Goal: Task Accomplishment & Management: Manage account settings

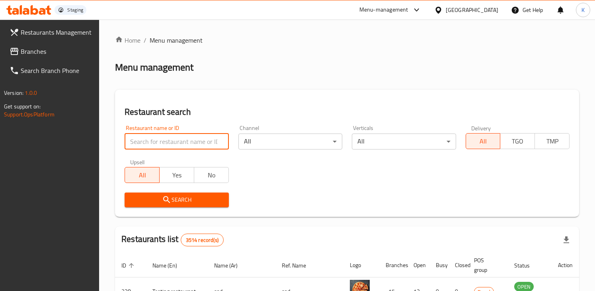
click at [209, 140] on input "search" at bounding box center [177, 141] width 104 height 16
paste input "634275"
type input "634275"
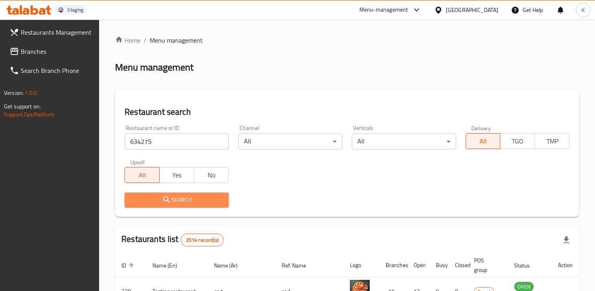
click at [174, 195] on span "Search" at bounding box center [176, 200] width 91 height 10
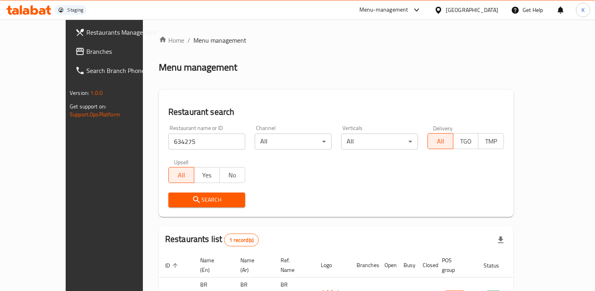
scroll to position [49, 0]
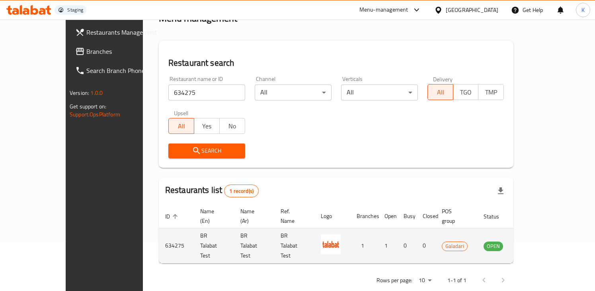
click at [535, 242] on icon "enhanced table" at bounding box center [530, 245] width 9 height 7
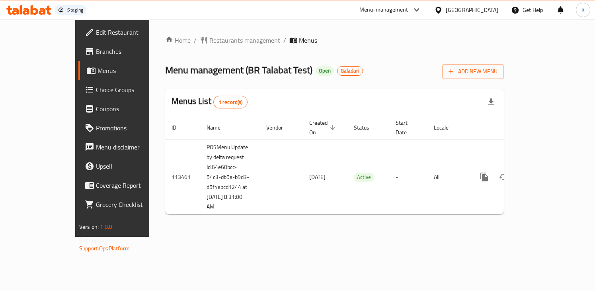
click at [96, 49] on span "Branches" at bounding box center [132, 52] width 72 height 10
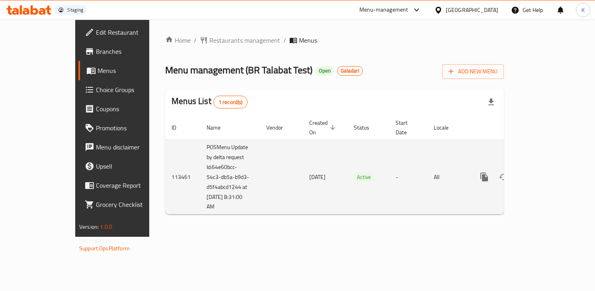
click at [545, 173] on icon "enhanced table" at bounding box center [541, 176] width 7 height 7
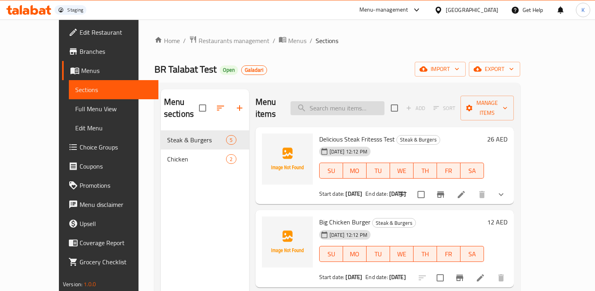
click at [340, 103] on input "search" at bounding box center [338, 108] width 94 height 14
paste input "Delicious Steak Fritesss Test"
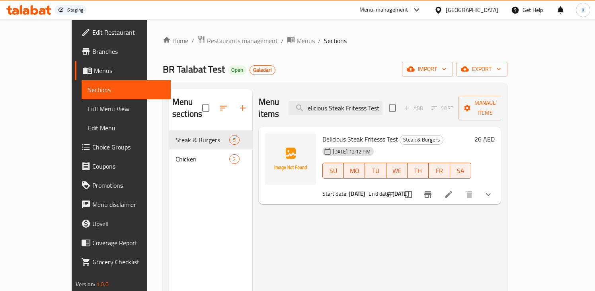
type input "Delicious Steak Fritesss Test"
click at [453, 190] on icon at bounding box center [449, 195] width 10 height 10
